Goal: Information Seeking & Learning: Learn about a topic

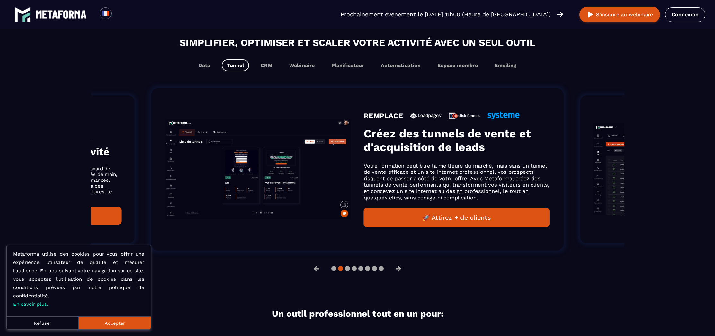
scroll to position [533, 0]
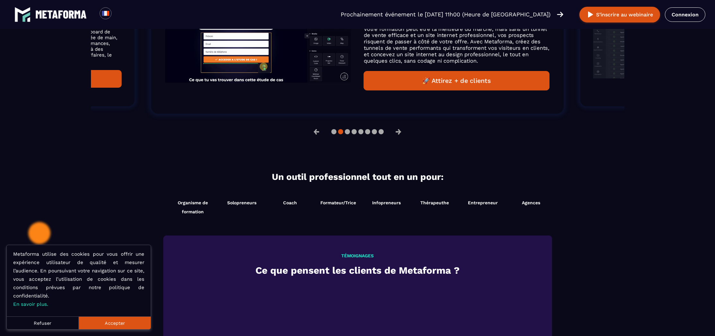
click at [123, 323] on button "Accepter" at bounding box center [115, 322] width 72 height 13
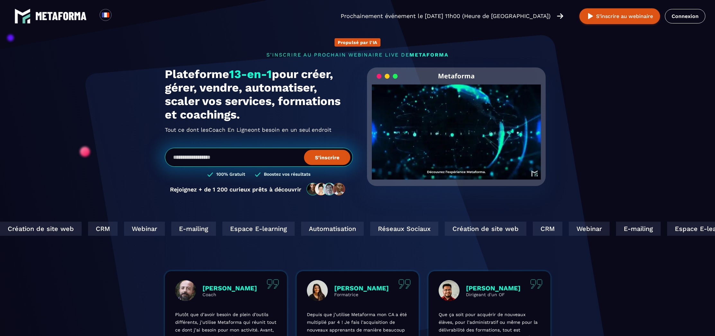
click at [50, 20] on img at bounding box center [60, 16] width 51 height 8
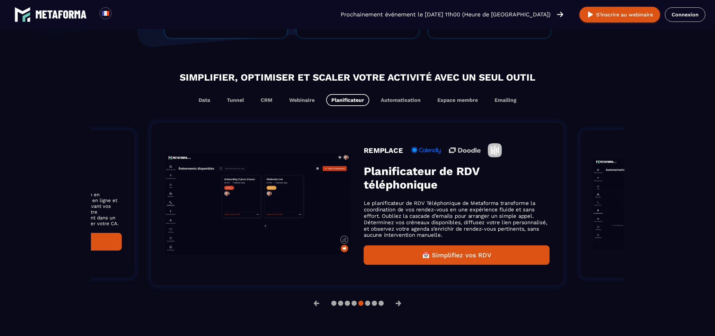
scroll to position [363, 0]
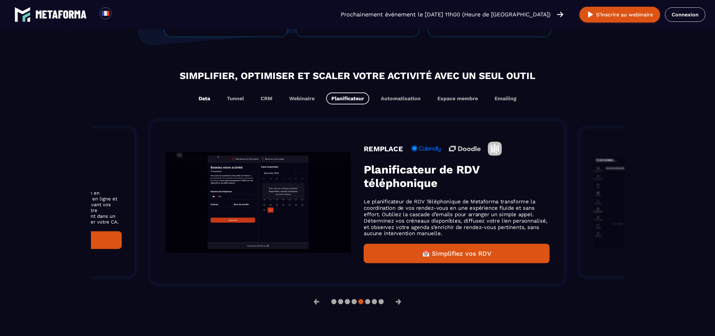
click at [208, 99] on button "Data" at bounding box center [204, 99] width 22 height 12
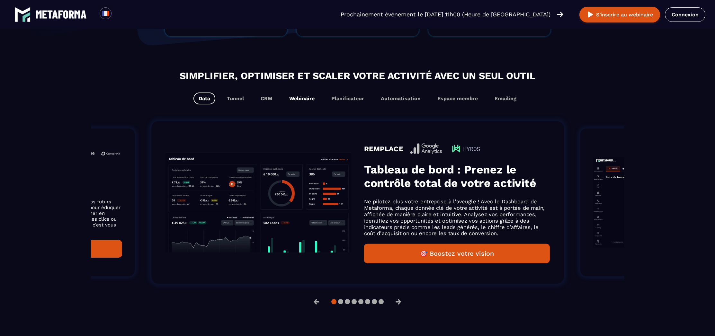
click at [308, 101] on button "Webinaire" at bounding box center [302, 99] width 36 height 12
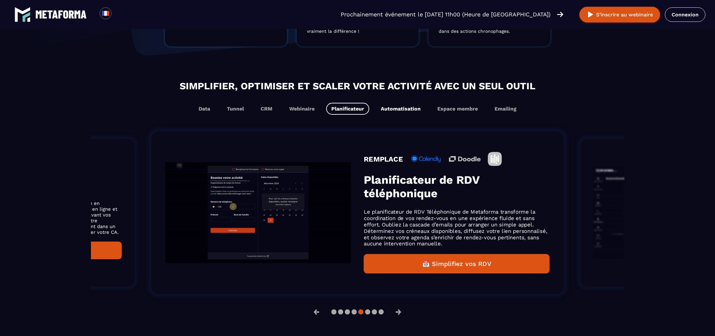
click at [407, 101] on div "Simplifier, optimiser et scaler votre activité avec un seul outil Data Tunnel C…" at bounding box center [357, 97] width 533 height 36
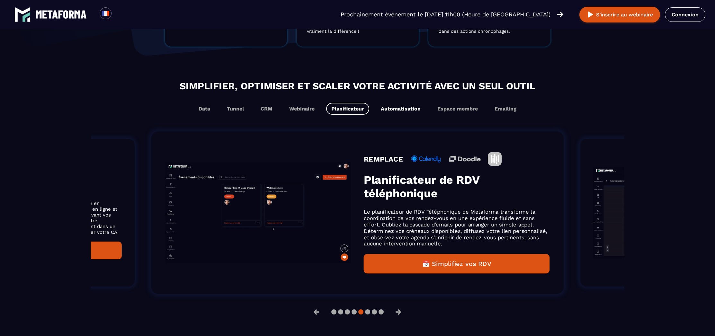
click at [406, 111] on button "Automatisation" at bounding box center [401, 109] width 50 height 12
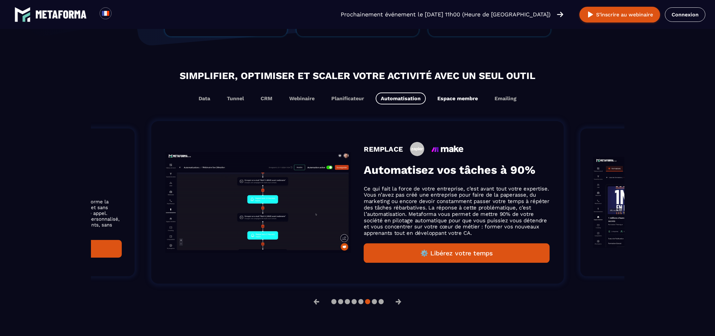
click at [451, 100] on button "Espace membre" at bounding box center [457, 99] width 51 height 12
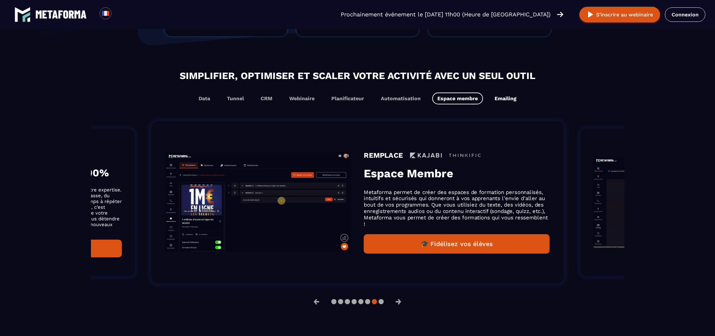
click at [505, 99] on button "Emailing" at bounding box center [505, 99] width 32 height 12
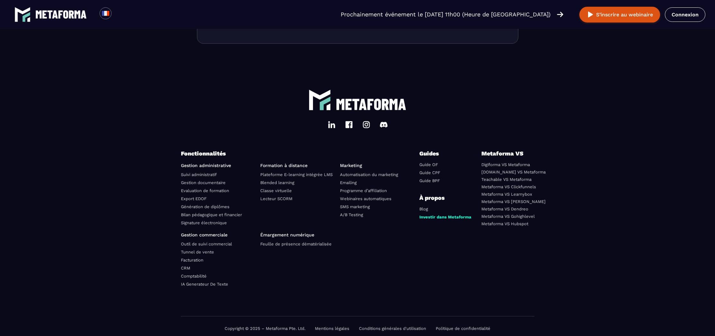
scroll to position [2188, 0]
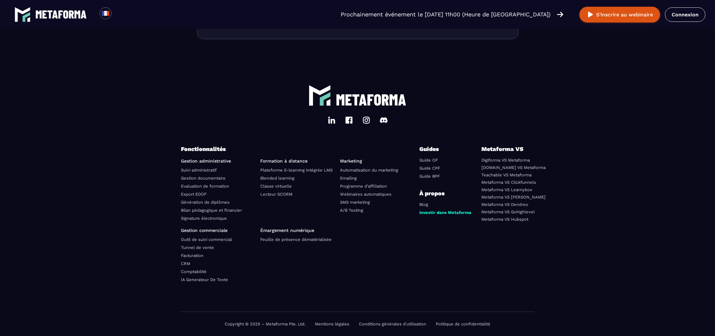
click at [197, 170] on link "Suivi administratif" at bounding box center [199, 170] width 36 height 5
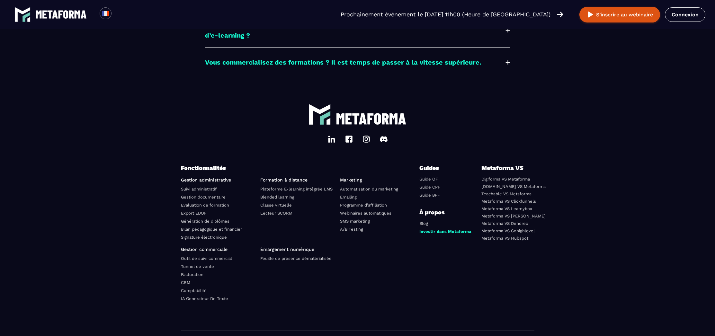
scroll to position [1855, 0]
click at [353, 195] on link "Emailing" at bounding box center [348, 197] width 17 height 5
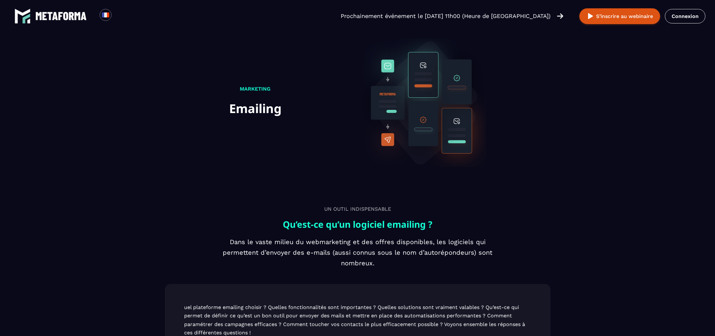
scroll to position [1855, 0]
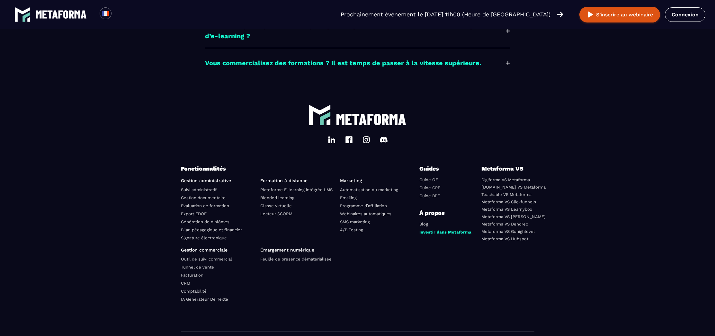
click at [375, 211] on link "Webinaires automatiques" at bounding box center [365, 213] width 51 height 5
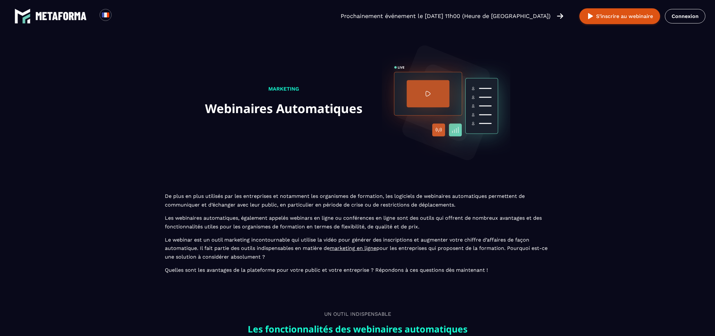
click at [51, 16] on img at bounding box center [60, 16] width 51 height 8
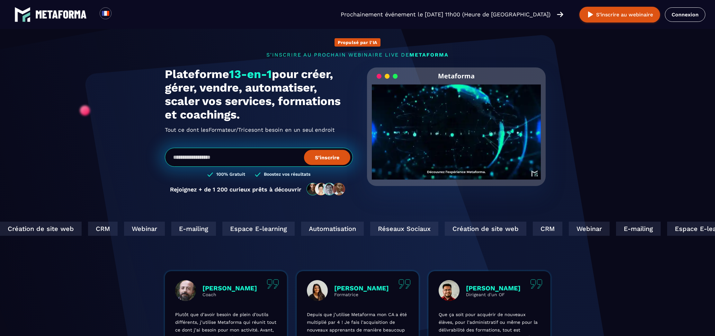
scroll to position [384, 0]
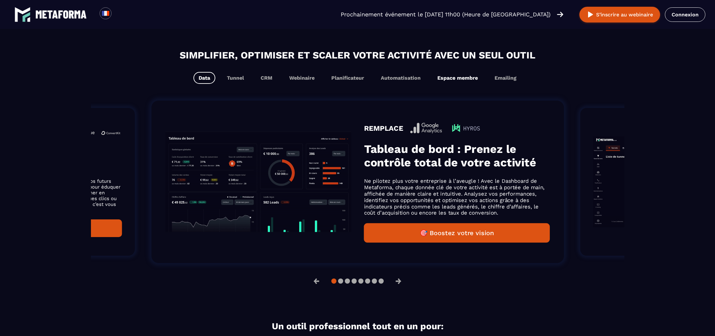
click at [464, 80] on button "Espace membre" at bounding box center [457, 78] width 51 height 12
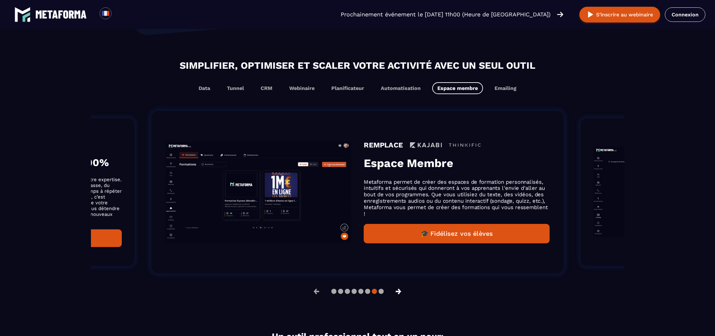
click at [401, 294] on button "→" at bounding box center [398, 291] width 17 height 15
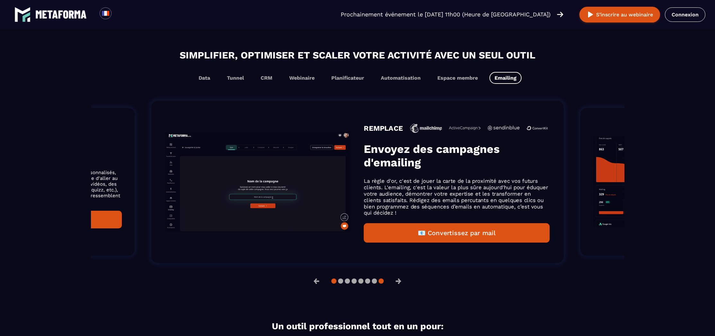
click at [332, 284] on button at bounding box center [333, 281] width 5 height 5
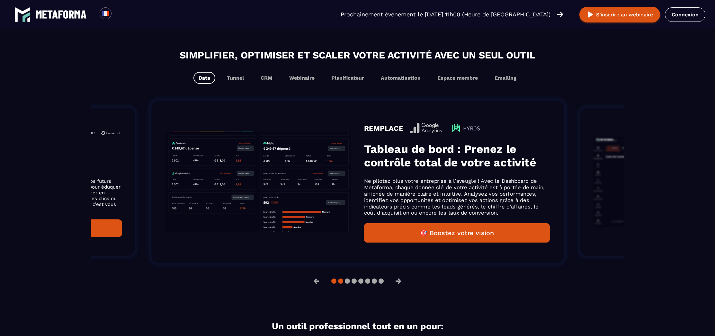
click at [342, 284] on button at bounding box center [340, 281] width 5 height 5
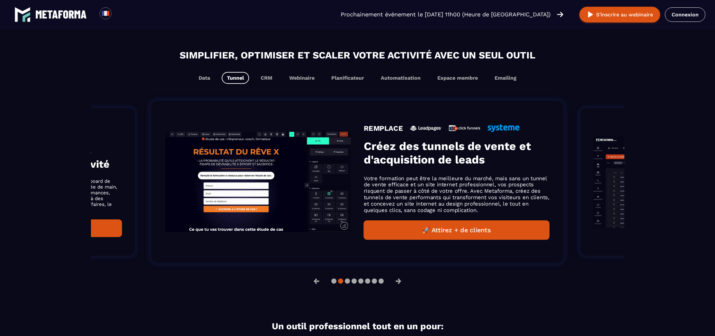
click at [351, 283] on div at bounding box center [357, 281] width 52 height 5
click at [347, 284] on button at bounding box center [347, 281] width 5 height 5
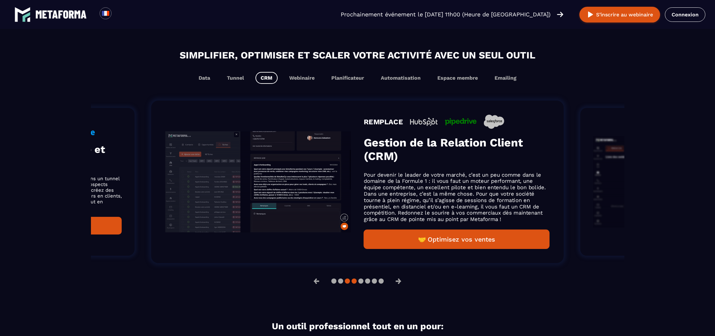
click at [354, 284] on button at bounding box center [353, 281] width 5 height 5
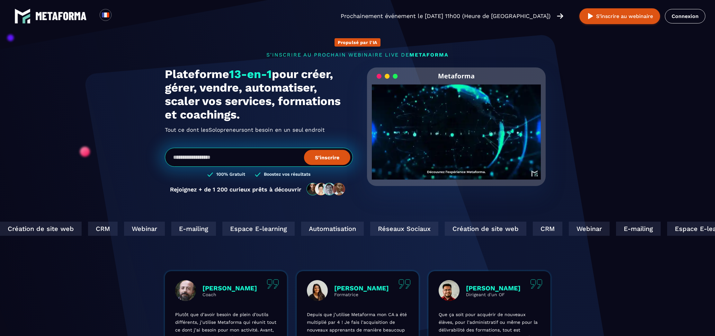
scroll to position [0, 0]
click at [195, 50] on div "Propulsé par l'IA s'inscrire au prochain webinaire live de METAFORMA Prochainem…" at bounding box center [357, 113] width 398 height 177
